Goal: Find specific page/section: Find specific page/section

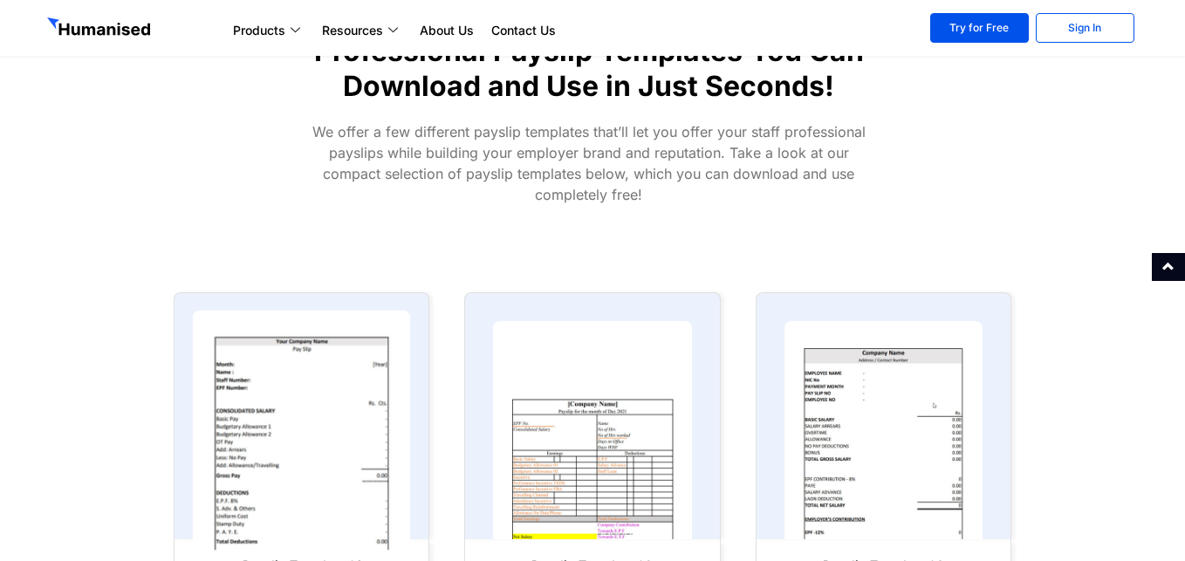
scroll to position [801, 0]
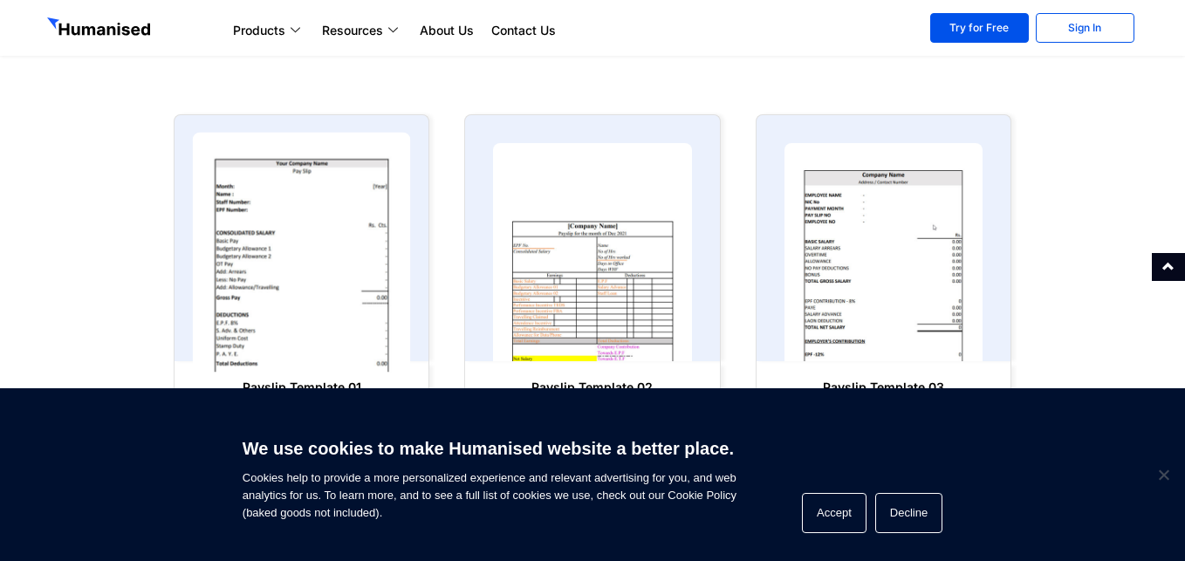
click at [279, 280] on img at bounding box center [302, 253] width 218 height 240
click at [320, 208] on img at bounding box center [302, 253] width 218 height 240
click at [280, 226] on img at bounding box center [302, 253] width 218 height 240
click at [281, 257] on img at bounding box center [302, 253] width 218 height 240
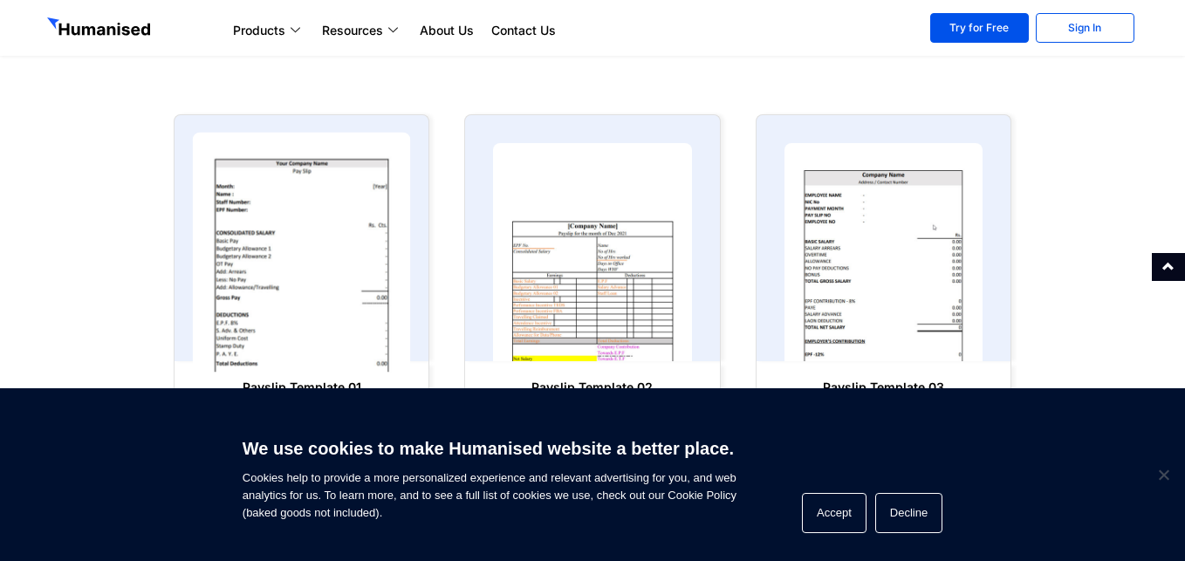
click at [281, 257] on img at bounding box center [302, 253] width 218 height 240
click at [366, 231] on img at bounding box center [302, 253] width 218 height 240
click at [284, 279] on img at bounding box center [302, 253] width 218 height 240
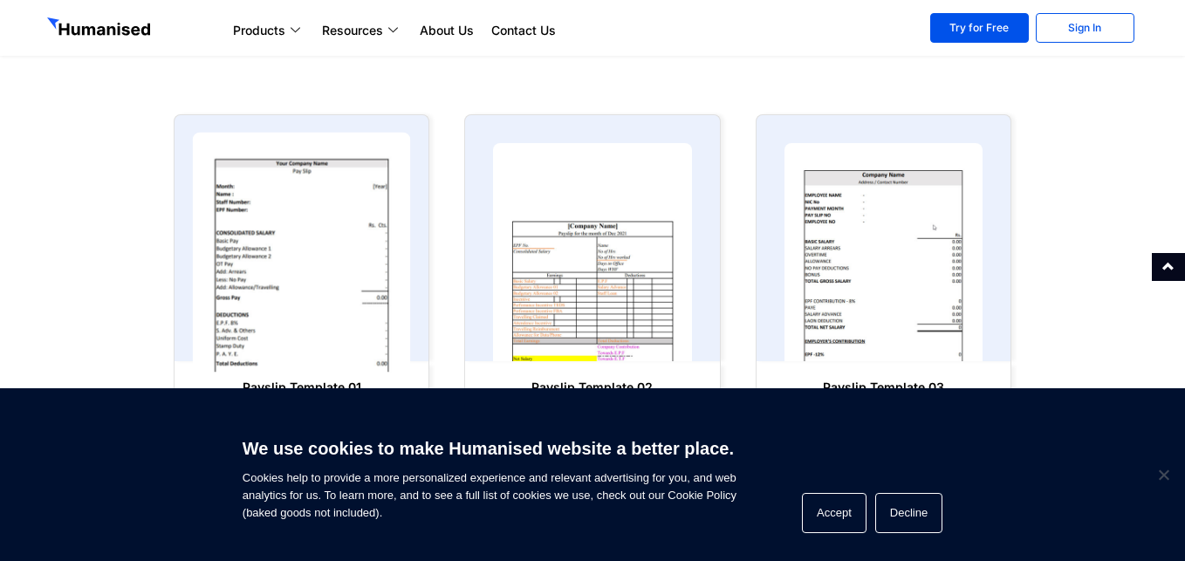
click at [284, 279] on img at bounding box center [302, 253] width 218 height 240
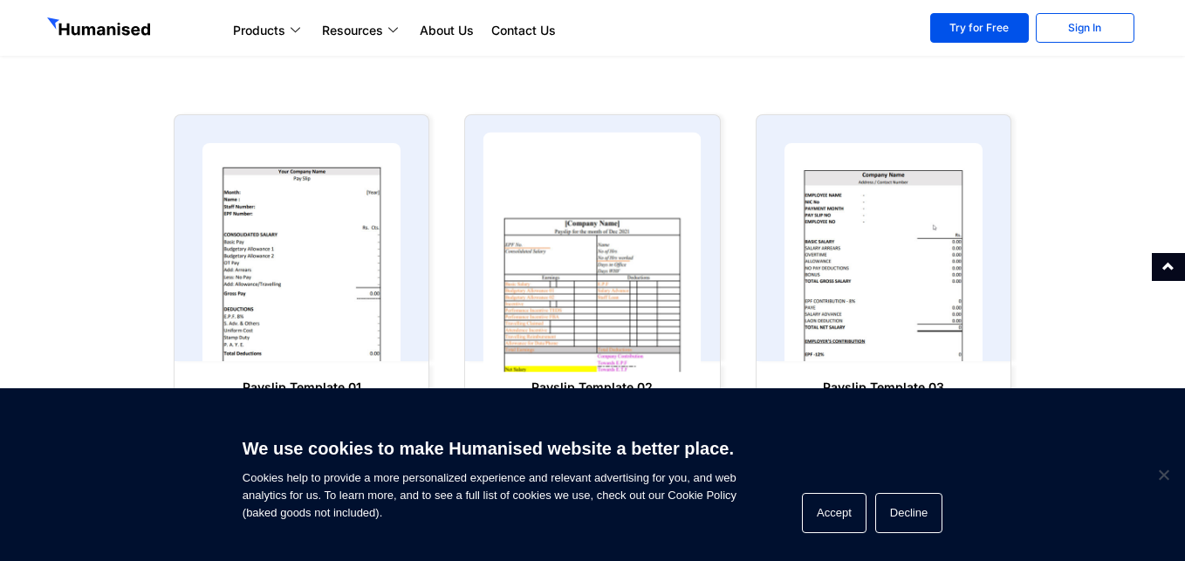
click at [619, 281] on img at bounding box center [592, 253] width 218 height 240
click at [612, 254] on img at bounding box center [592, 253] width 218 height 240
click at [609, 255] on img at bounding box center [592, 253] width 218 height 240
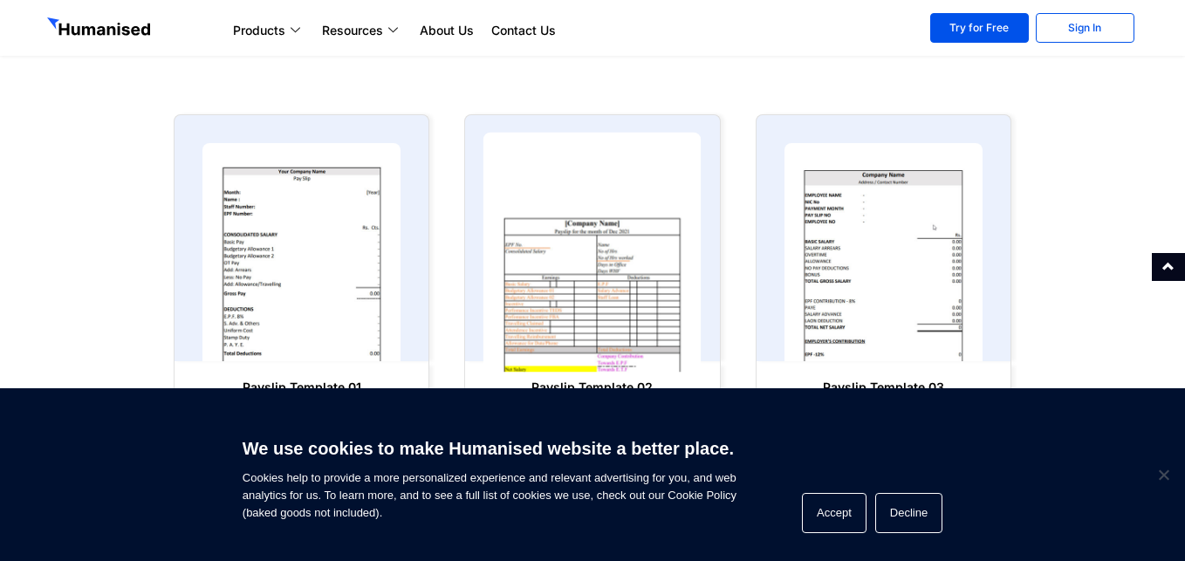
click at [609, 255] on img at bounding box center [592, 253] width 218 height 240
click at [607, 259] on img at bounding box center [592, 253] width 218 height 240
drag, startPoint x: 614, startPoint y: 245, endPoint x: 627, endPoint y: 237, distance: 15.7
click at [614, 249] on img at bounding box center [592, 253] width 218 height 240
click at [624, 242] on img at bounding box center [592, 253] width 218 height 240
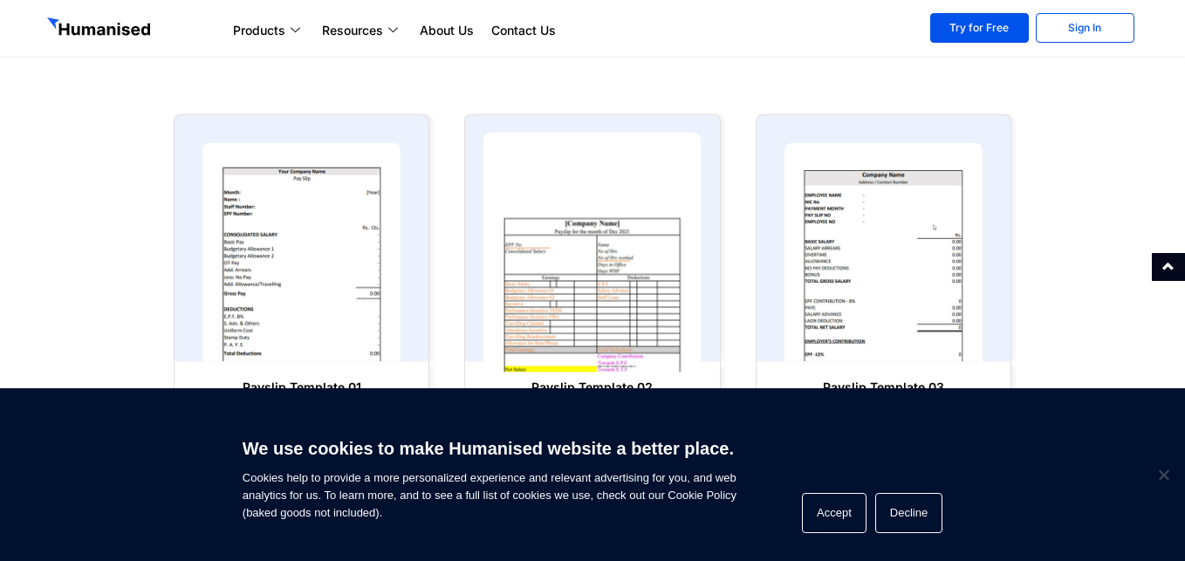
click at [642, 228] on img at bounding box center [592, 253] width 218 height 240
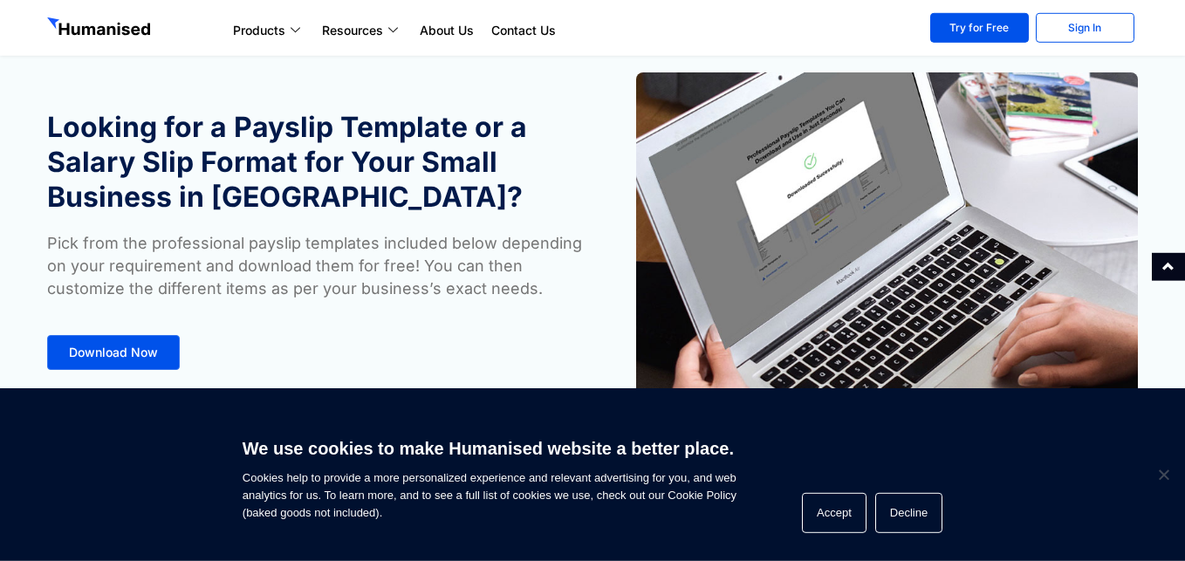
scroll to position [0, 0]
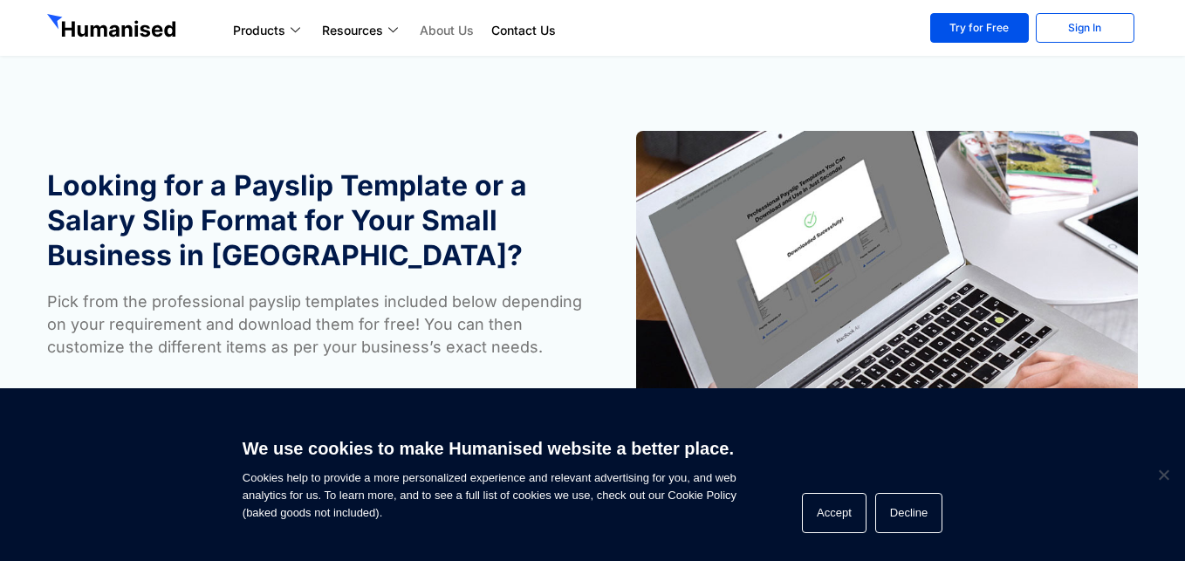
click at [440, 36] on link "About Us" at bounding box center [447, 30] width 72 height 21
